Goal: Task Accomplishment & Management: Complete application form

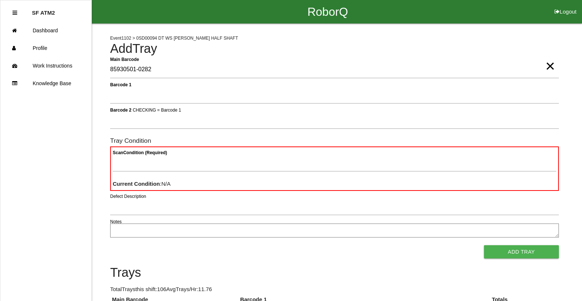
type Barcode "85930501-0282"
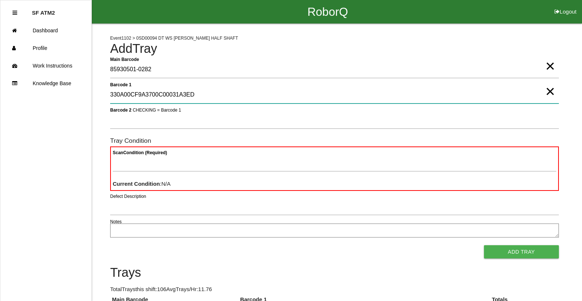
type 1 "330A00CF9A3700C00031A3ED"
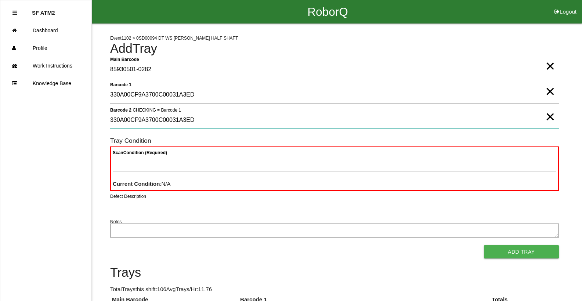
type 2 "330A00CF9A3700C00031A3ED"
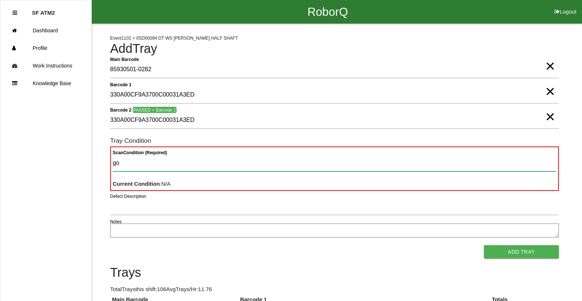
type Condition "goo"
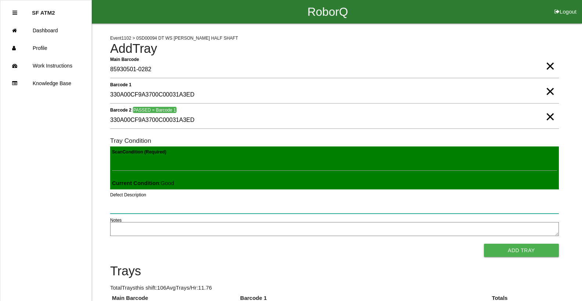
click at [484, 244] on button "Add Tray" at bounding box center [521, 250] width 75 height 13
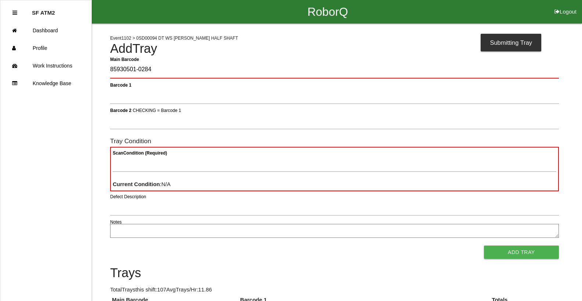
type Barcode "85930501-0284"
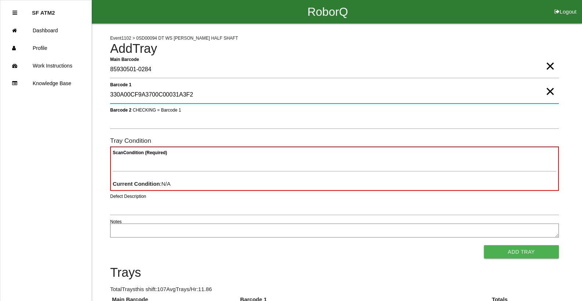
type 1 "330A00CF9A3700C00031A3F2"
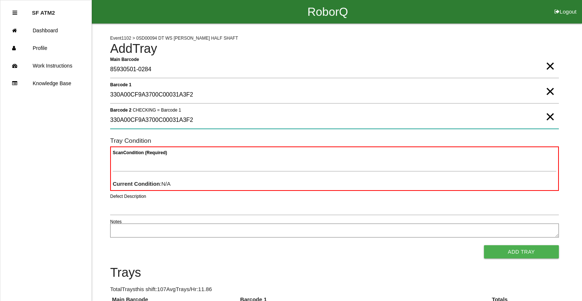
type 2 "330A00CF9A3700C00031A3F2"
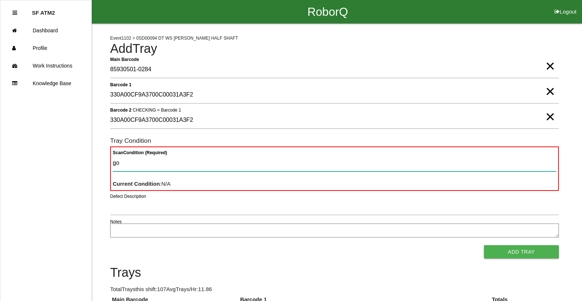
type Condition "goo"
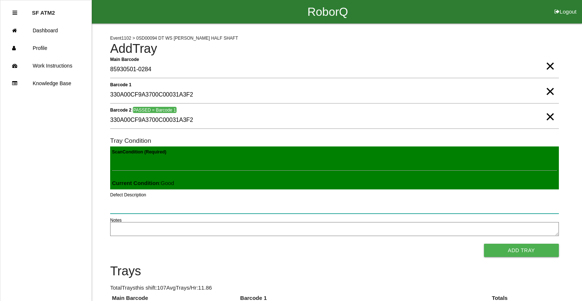
click at [484, 244] on button "Add Tray" at bounding box center [521, 250] width 75 height 13
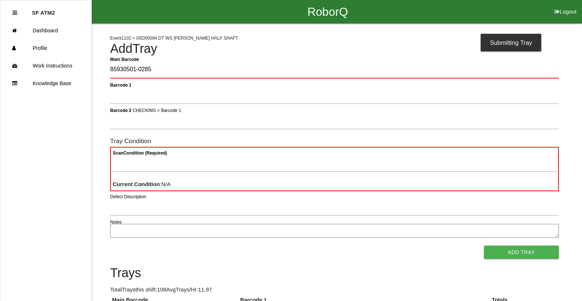
type Barcode "85930501-0285"
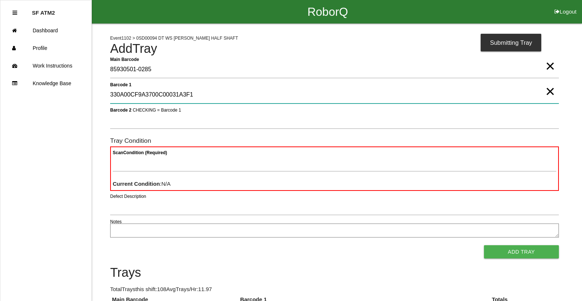
type 1 "330A00CF9A3700C00031A3F1"
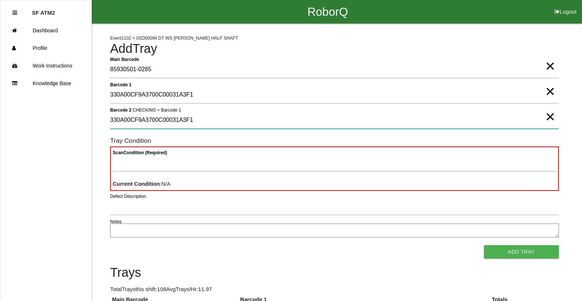
type 2 "330A00CF9A3700C00031A3F1"
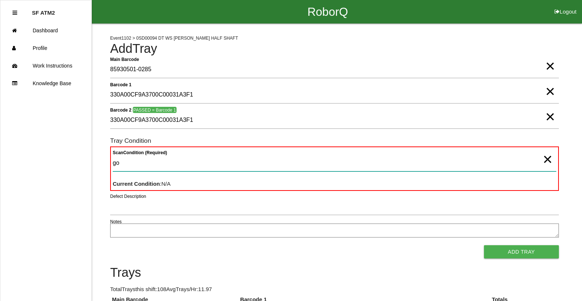
type Condition "goo"
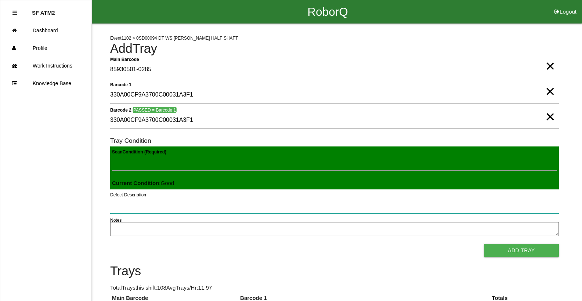
click at [484, 244] on button "Add Tray" at bounding box center [521, 250] width 75 height 13
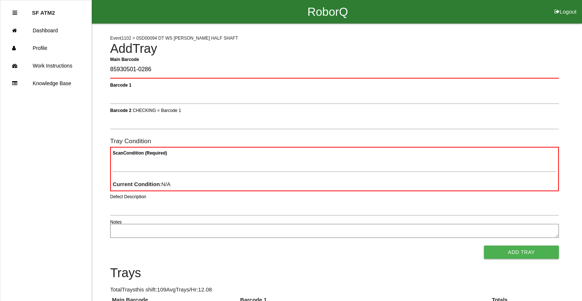
type Barcode "85930501-0286"
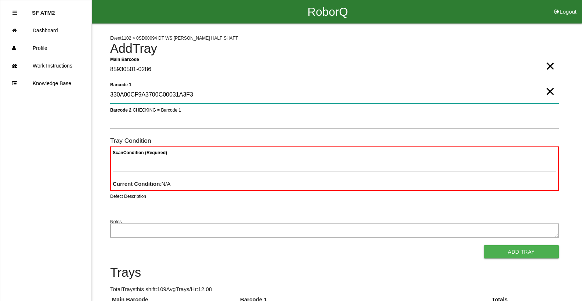
type 1 "330A00CF9A3700C00031A3F3"
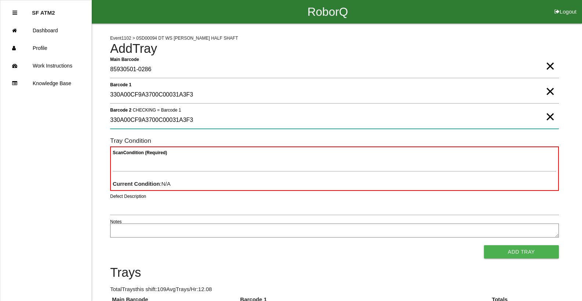
type 2 "330A00CF9A3700C00031A3F3"
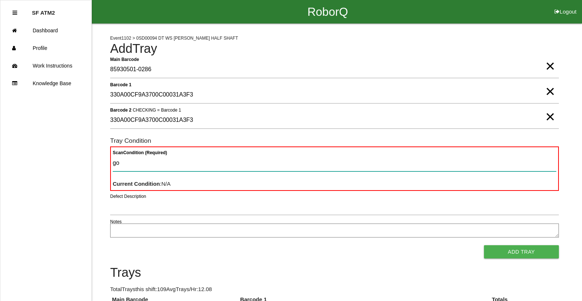
type Condition "goo"
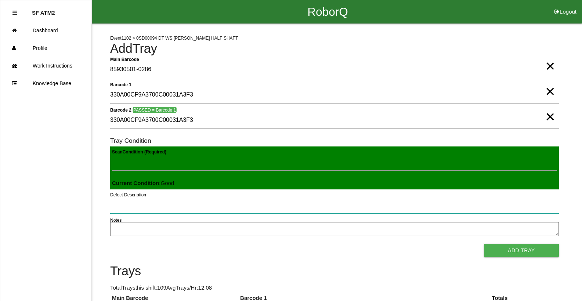
click at [484, 244] on button "Add Tray" at bounding box center [521, 250] width 75 height 13
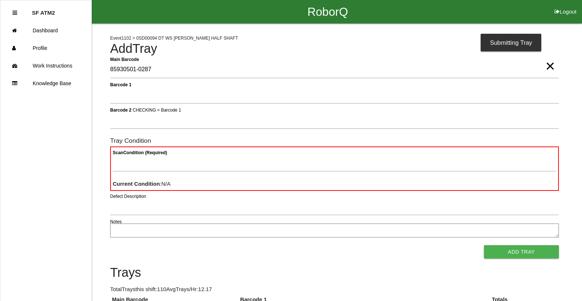
type Barcode "85930501-0287"
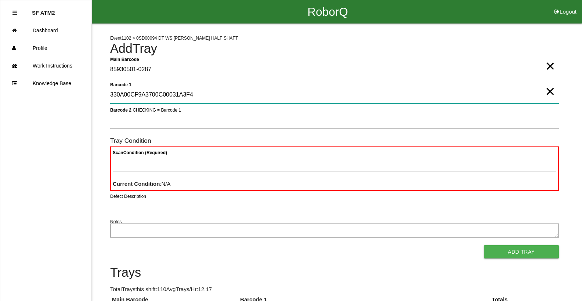
type 1 "330A00CF9A3700C00031A3F4"
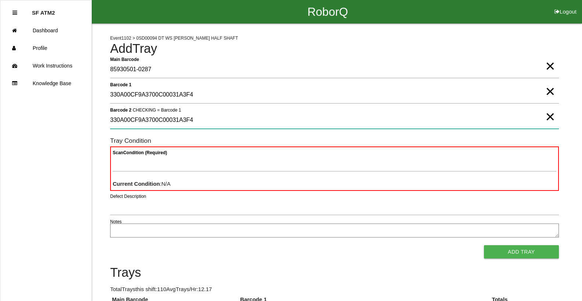
type 2 "330A00CF9A3700C00031A3F4"
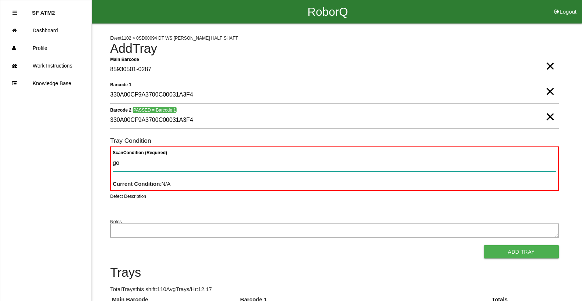
type Condition "goo"
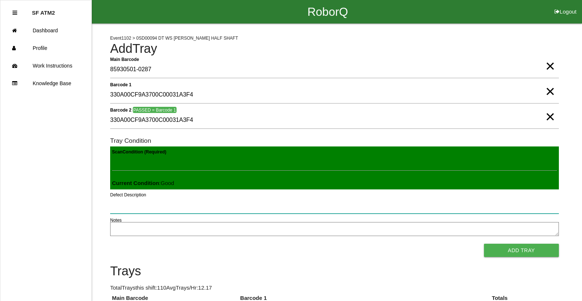
click at [484, 244] on button "Add Tray" at bounding box center [521, 250] width 75 height 13
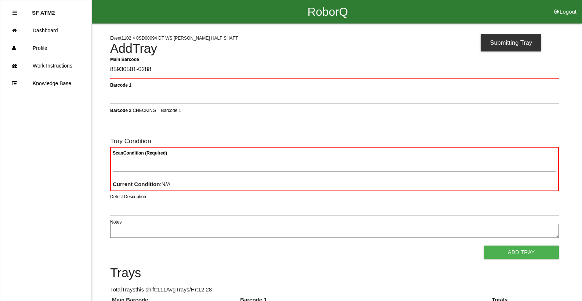
type Barcode "85930501-0288"
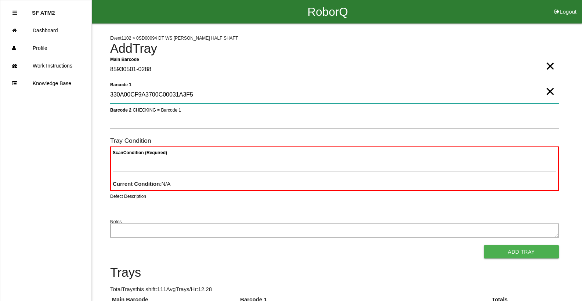
type 1 "330A00CF9A3700C00031A3F5"
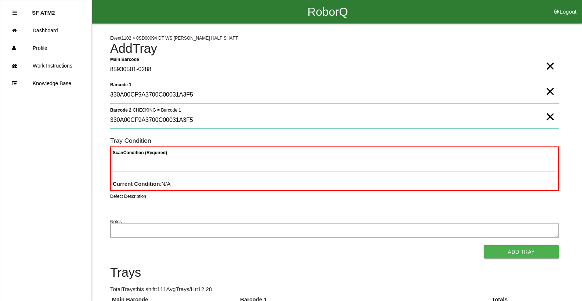
type 2 "330A00CF9A3700C00031A3F5"
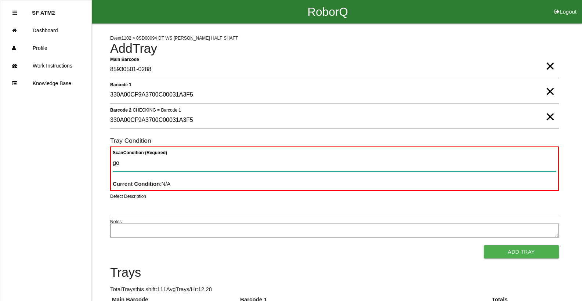
type Condition "goo"
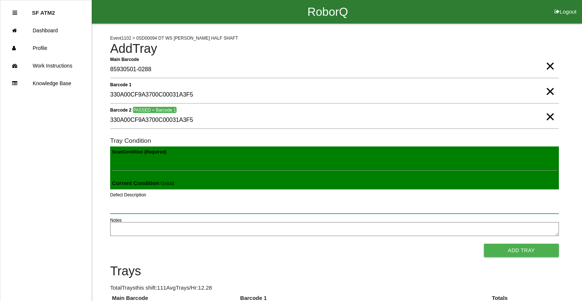
click at [484, 244] on button "Add Tray" at bounding box center [521, 250] width 75 height 13
